Goal: Task Accomplishment & Management: Manage account settings

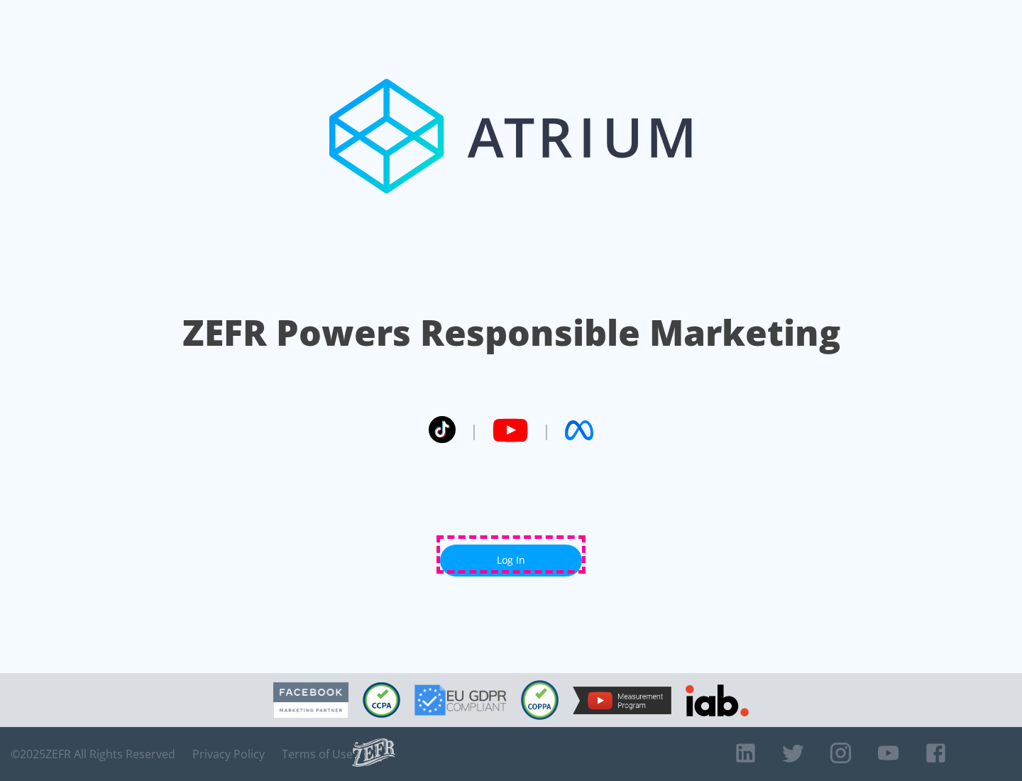
click at [511, 554] on link "Log In" at bounding box center [511, 560] width 142 height 32
